Goal: Find specific page/section: Find specific page/section

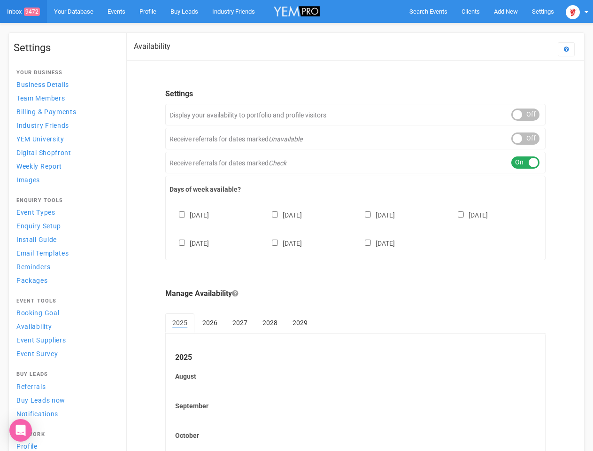
click at [296, 225] on div "[DATE] [DATE] [DATE] [DATE] [DATE] [DATE] [DATE]" at bounding box center [355, 224] width 372 height 56
click at [428, 11] on span "Search Events" at bounding box center [428, 11] width 38 height 7
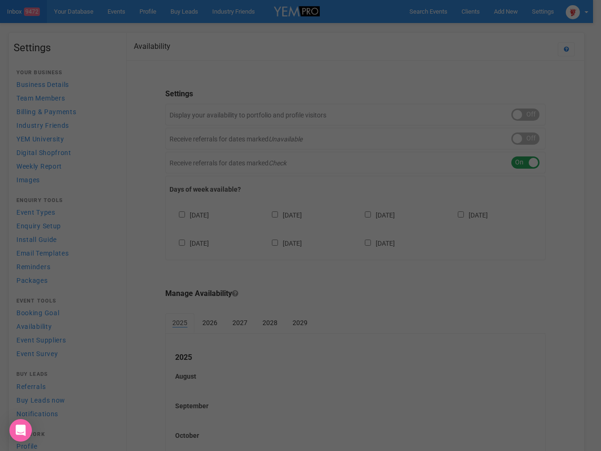
click at [0, 0] on div "Loading..." at bounding box center [0, 0] width 0 height 0
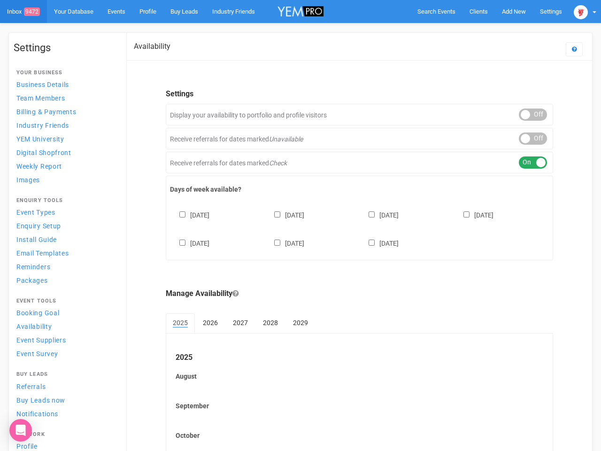
click at [525, 138] on div "ON OFF" at bounding box center [533, 138] width 28 height 12
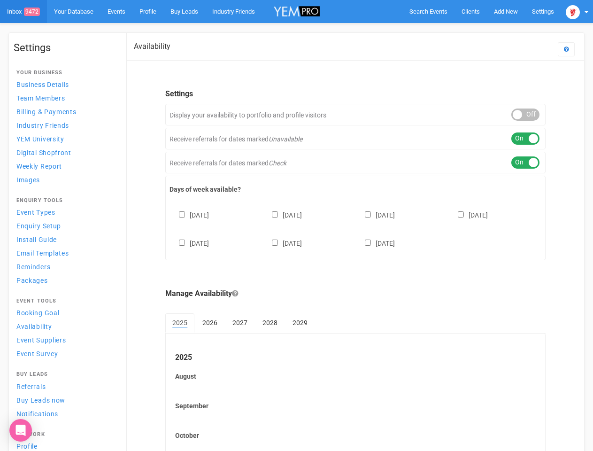
click at [525, 162] on div "ON OFF" at bounding box center [525, 162] width 28 height 12
click at [355, 228] on div "[DATE] [DATE] [DATE] [DATE] [DATE] [DATE] [DATE]" at bounding box center [355, 224] width 372 height 56
